Goal: Book appointment/travel/reservation: Book appointment/travel/reservation

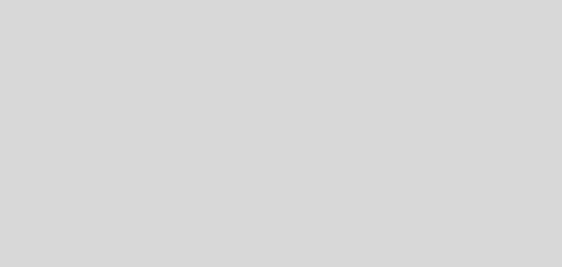
select select "es"
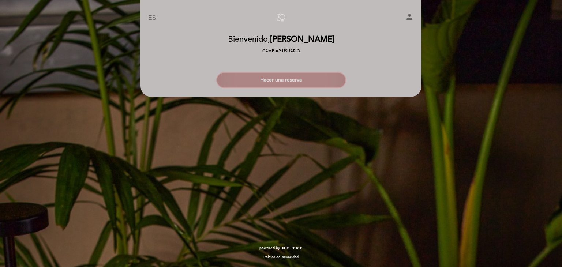
click at [284, 79] on button "Hacer una reserva" at bounding box center [281, 80] width 130 height 16
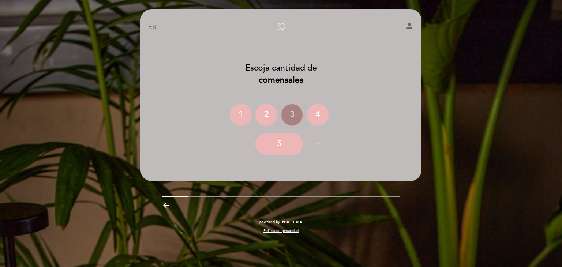
click at [266, 113] on div "2" at bounding box center [266, 115] width 22 height 22
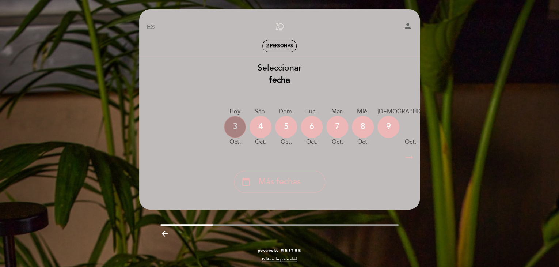
click at [234, 127] on div "3" at bounding box center [235, 127] width 22 height 22
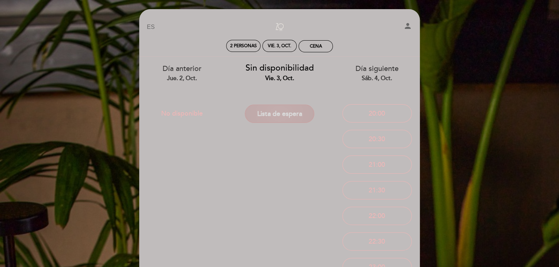
click at [272, 112] on button "Lista de espera" at bounding box center [279, 114] width 69 height 18
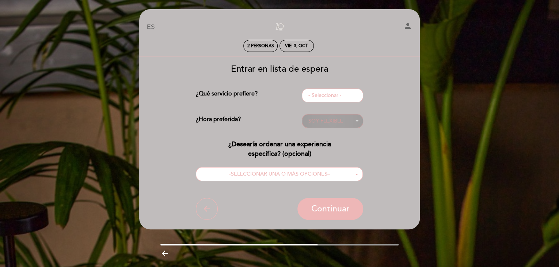
click at [352, 119] on span "SOY FLEXIBLE" at bounding box center [332, 120] width 49 height 7
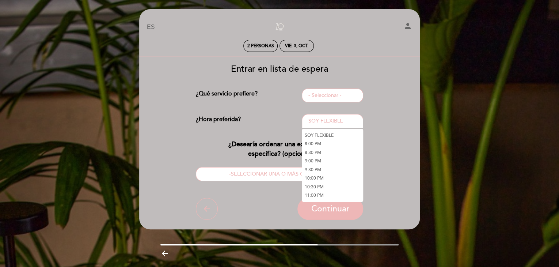
click at [314, 141] on link "8:00 PM" at bounding box center [332, 144] width 61 height 9
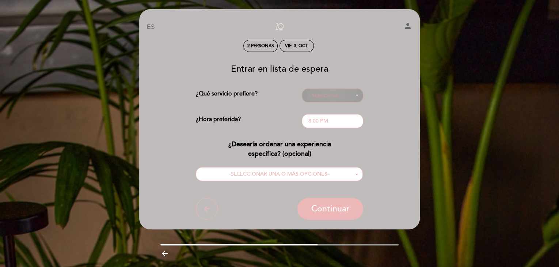
click at [358, 93] on button "- Seleccionar -" at bounding box center [332, 95] width 61 height 14
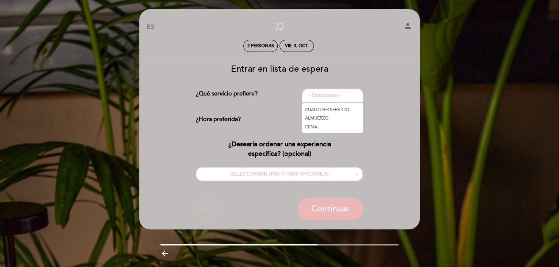
click at [312, 126] on link "CENA" at bounding box center [332, 126] width 61 height 9
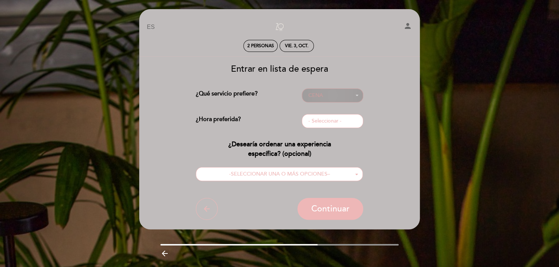
click at [355, 94] on span "CENA" at bounding box center [332, 95] width 49 height 7
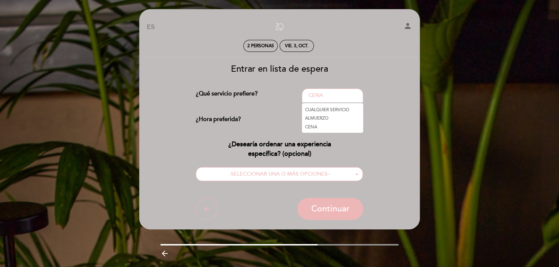
click at [313, 126] on link "CENA" at bounding box center [332, 126] width 61 height 9
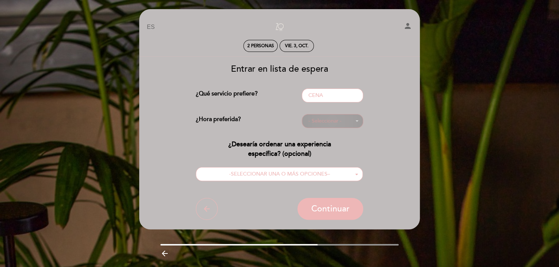
click at [345, 120] on span "- Seleccionar -" at bounding box center [332, 120] width 49 height 7
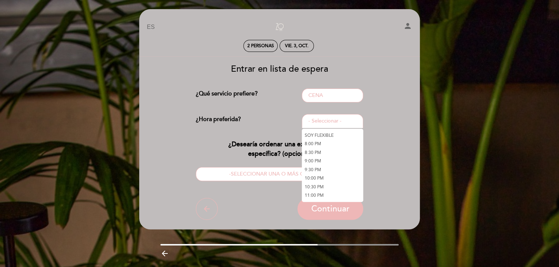
click at [319, 142] on link "8:00 PM" at bounding box center [332, 144] width 61 height 9
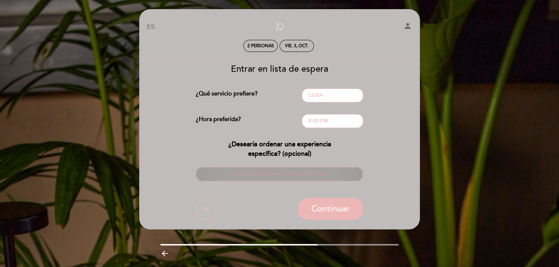
click at [352, 170] on button "- SELECCIONAR UNA O MÁS OPCIONES –" at bounding box center [279, 174] width 167 height 14
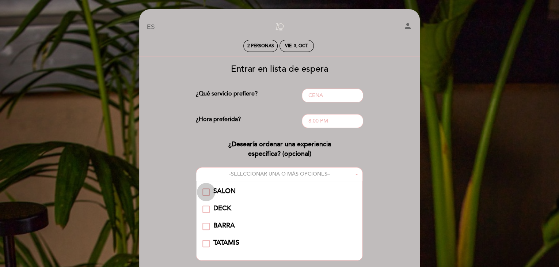
click at [205, 191] on div "SALON" at bounding box center [206, 191] width 7 height 7
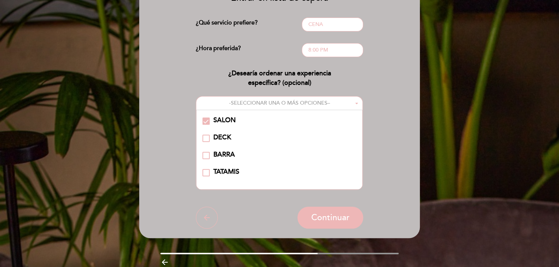
scroll to position [72, 0]
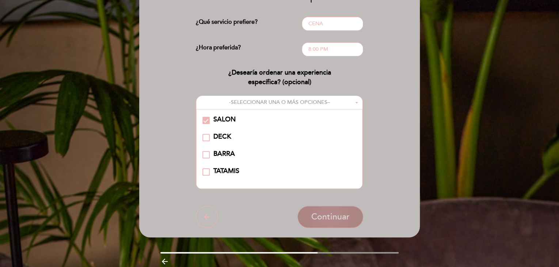
click at [330, 214] on span "Continuar" at bounding box center [331, 217] width 38 height 10
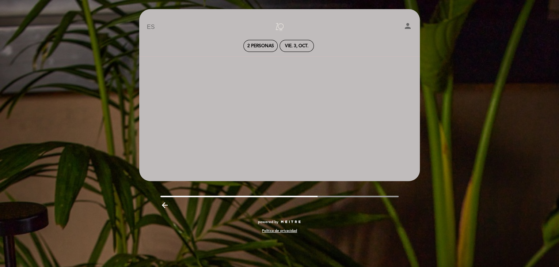
scroll to position [0, 0]
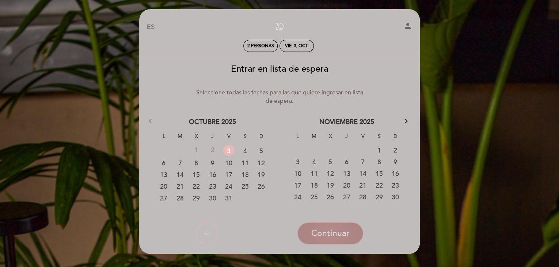
click at [332, 235] on span "Continuar" at bounding box center [331, 233] width 38 height 10
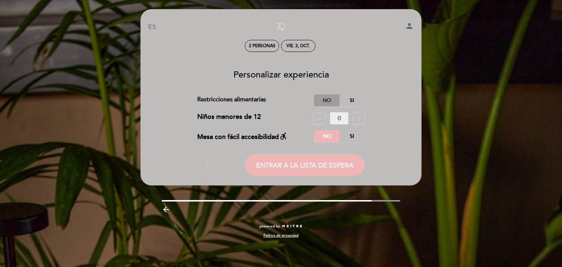
click at [328, 100] on label "No" at bounding box center [327, 100] width 26 height 12
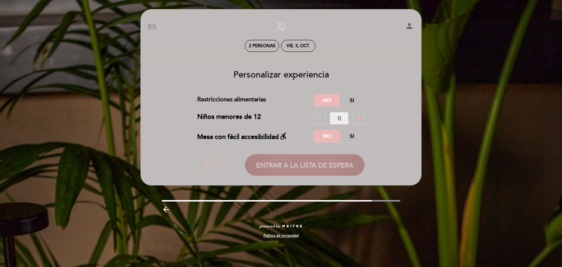
click at [303, 160] on button "Entrar a la lista de espera" at bounding box center [305, 165] width 120 height 22
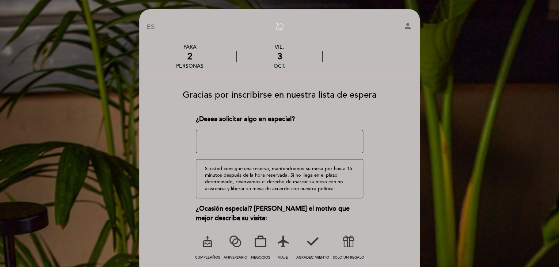
click at [347, 241] on icon at bounding box center [348, 241] width 19 height 19
click at [263, 140] on textarea at bounding box center [280, 141] width 168 height 23
click at [317, 140] on textarea at bounding box center [280, 141] width 168 height 23
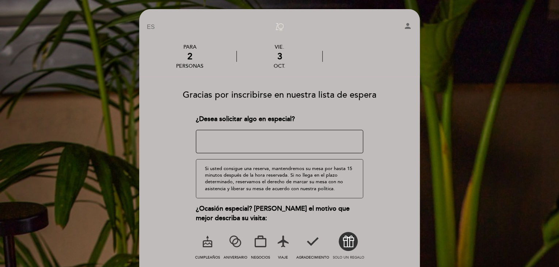
click at [317, 140] on textarea at bounding box center [280, 141] width 168 height 23
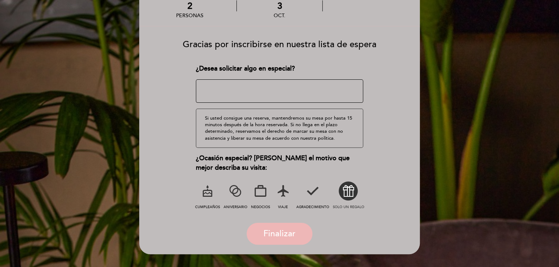
scroll to position [53, 0]
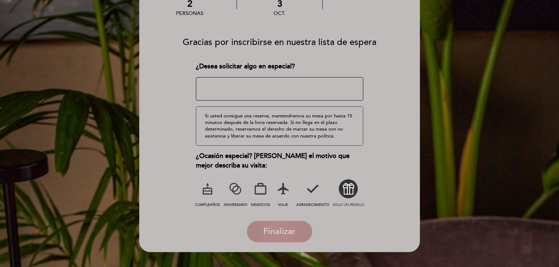
click at [276, 229] on span "Finalizar" at bounding box center [280, 231] width 32 height 10
click at [272, 229] on span "Finalizar" at bounding box center [280, 231] width 32 height 10
